Goal: Information Seeking & Learning: Find specific fact

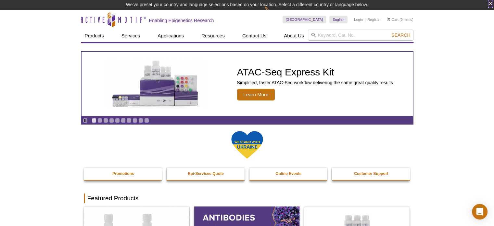
click at [491, 4] on button "×" at bounding box center [491, 3] width 4 height 7
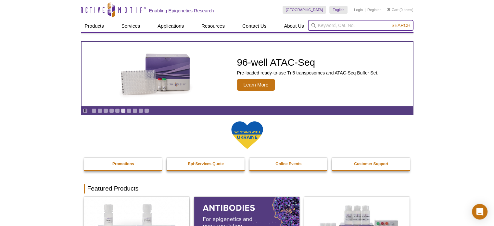
click at [337, 24] on input "search" at bounding box center [361, 25] width 106 height 11
paste input "53150"
type input "53150"
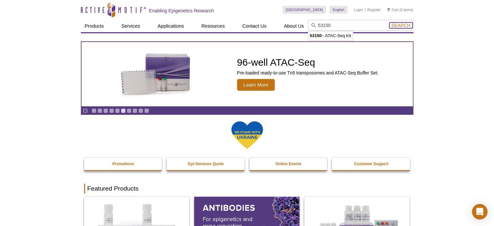
click at [400, 25] on span "Search" at bounding box center [401, 25] width 19 height 5
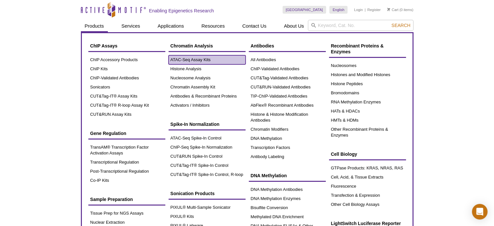
click at [195, 58] on link "ATAC-Seq Assay Kits" at bounding box center [207, 59] width 77 height 9
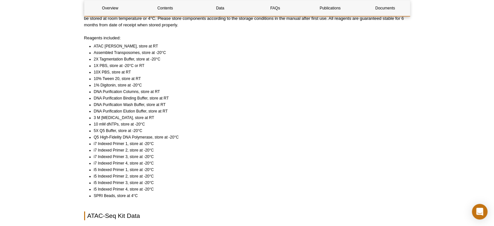
scroll to position [488, 0]
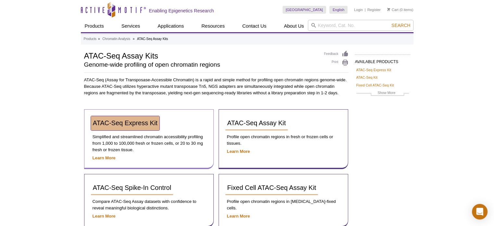
click at [140, 126] on span "ATAC-Seq Express Kit" at bounding box center [125, 122] width 65 height 7
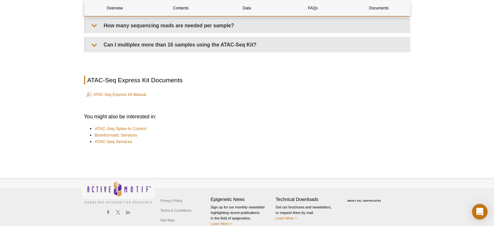
scroll to position [1608, 0]
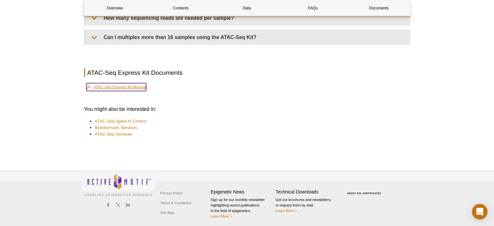
click at [139, 89] on link "ATAC-Seq Express Kit Manual" at bounding box center [116, 87] width 60 height 8
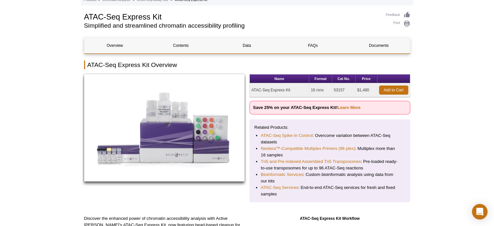
scroll to position [0, 0]
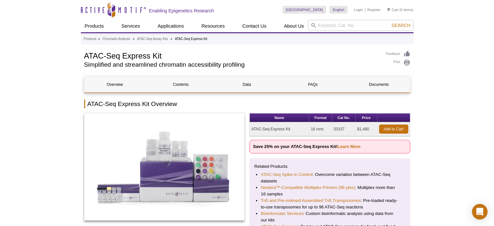
copy td "53157"
drag, startPoint x: 346, startPoint y: 127, endPoint x: 333, endPoint y: 127, distance: 13.0
click at [333, 127] on td "53157" at bounding box center [344, 129] width 23 height 14
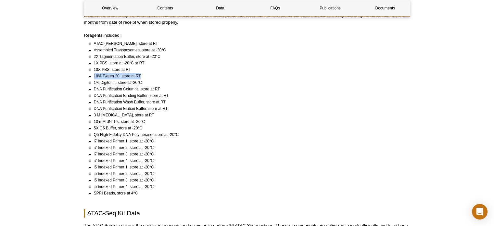
drag, startPoint x: 144, startPoint y: 68, endPoint x: 93, endPoint y: 68, distance: 51.4
click at [93, 68] on ul "ATAC Lysis Buffer, store at RT Assembled Transposomes, store at -20°C 2X Tagmen…" at bounding box center [244, 118] width 321 height 156
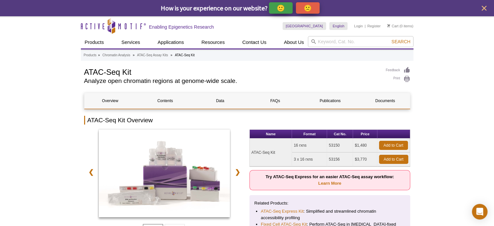
drag, startPoint x: 341, startPoint y: 145, endPoint x: 328, endPoint y: 146, distance: 13.7
click at [328, 146] on td "53150" at bounding box center [340, 145] width 26 height 14
copy td "53150"
